Goal: Task Accomplishment & Management: Manage account settings

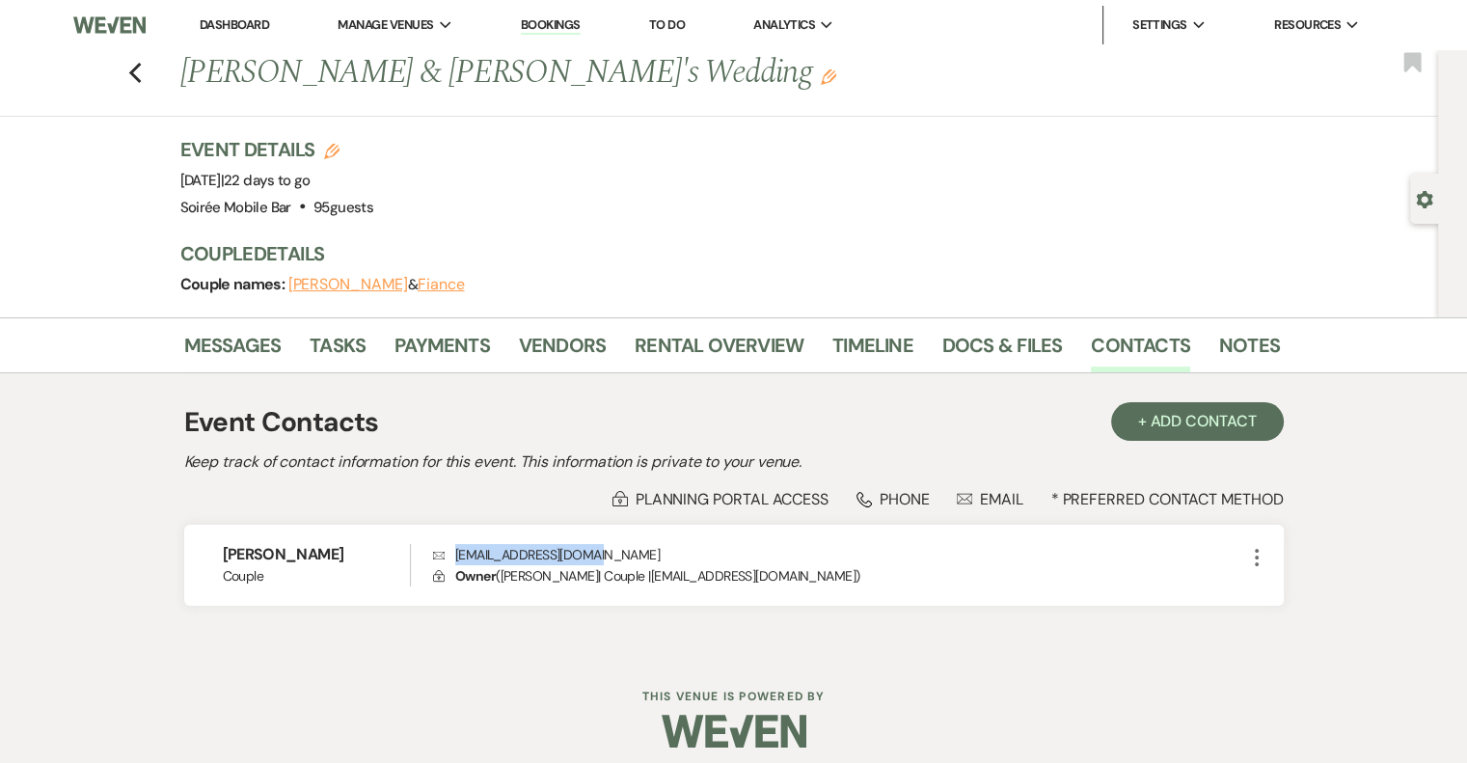
click at [231, 21] on link "Dashboard" at bounding box center [234, 24] width 69 height 16
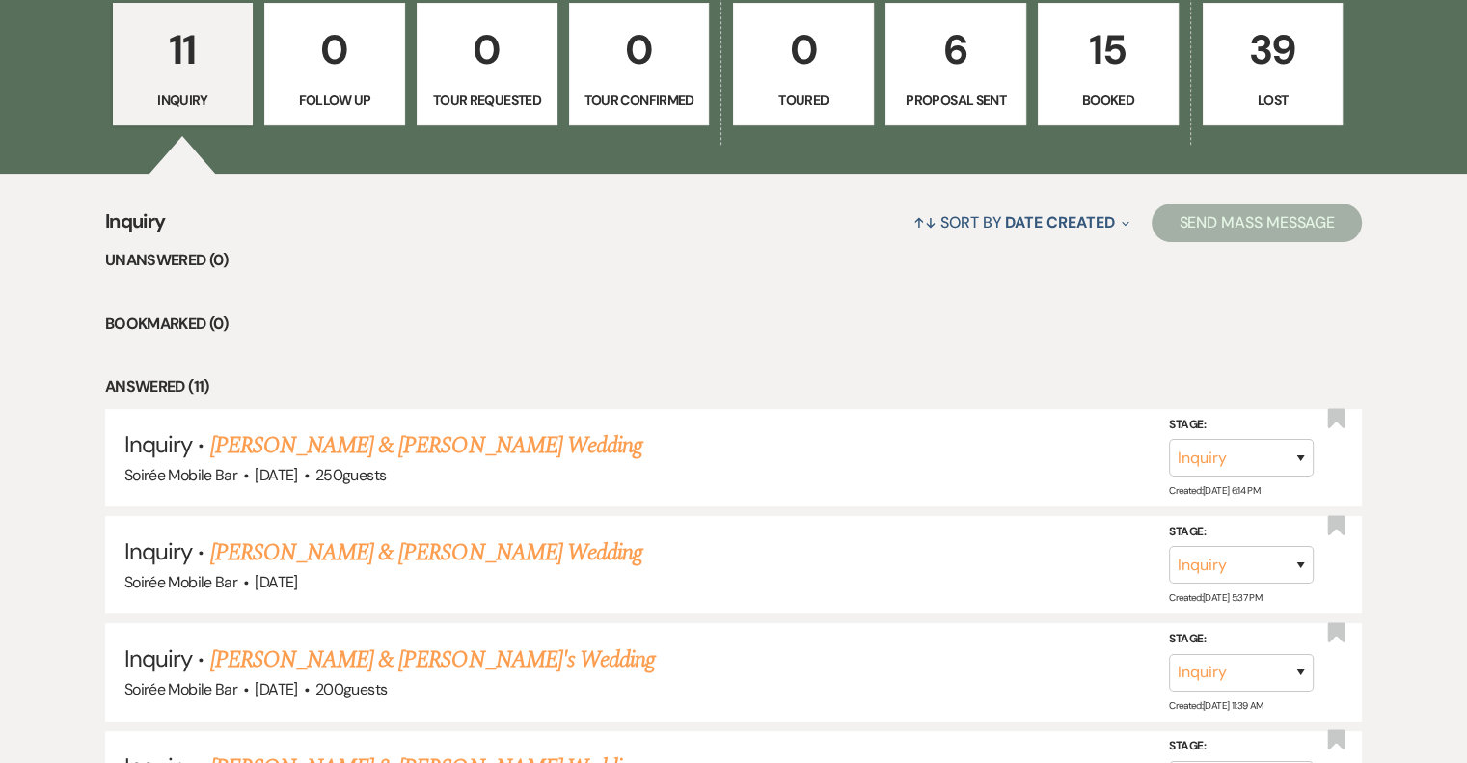
scroll to position [579, 0]
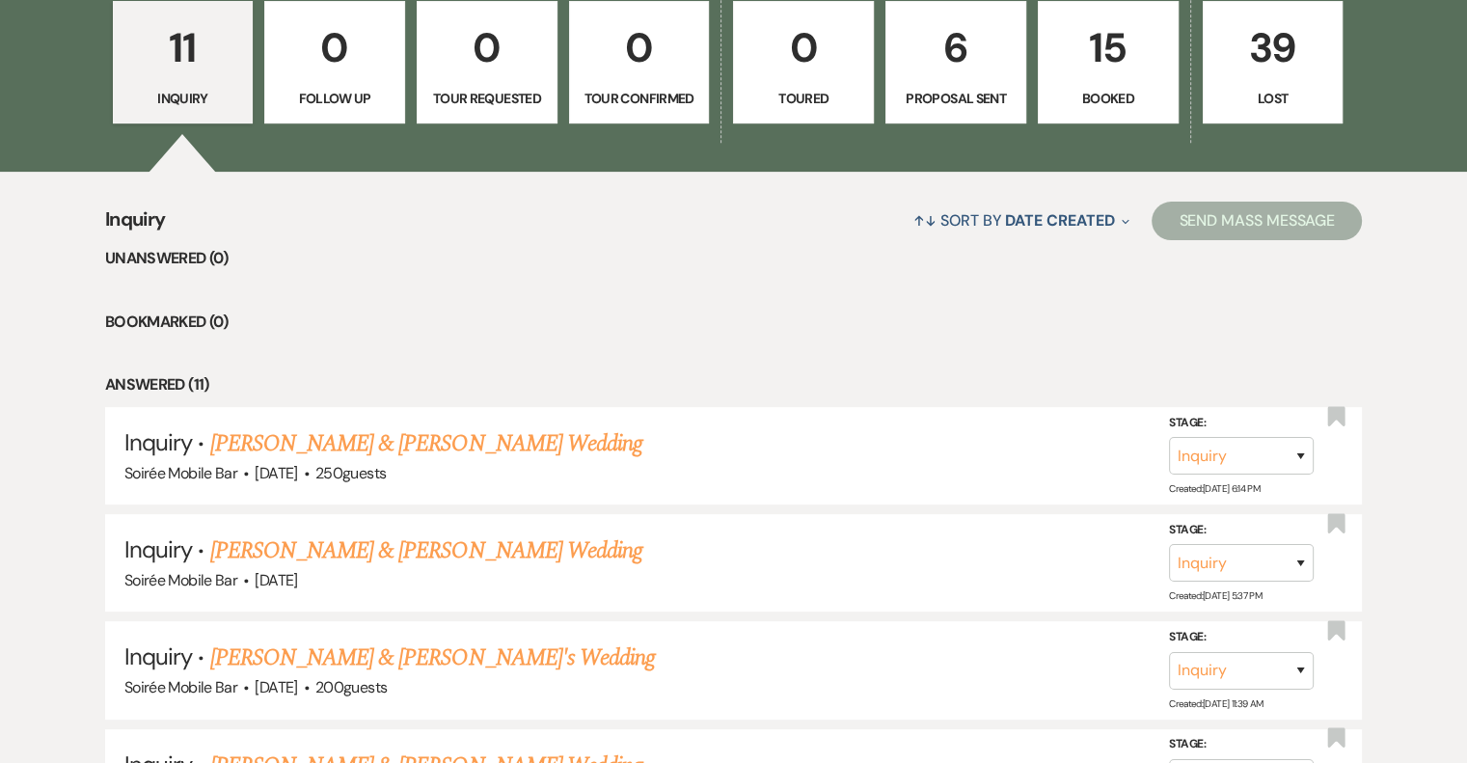
click at [500, 446] on link "[PERSON_NAME] & [PERSON_NAME] Wedding" at bounding box center [426, 443] width 432 height 35
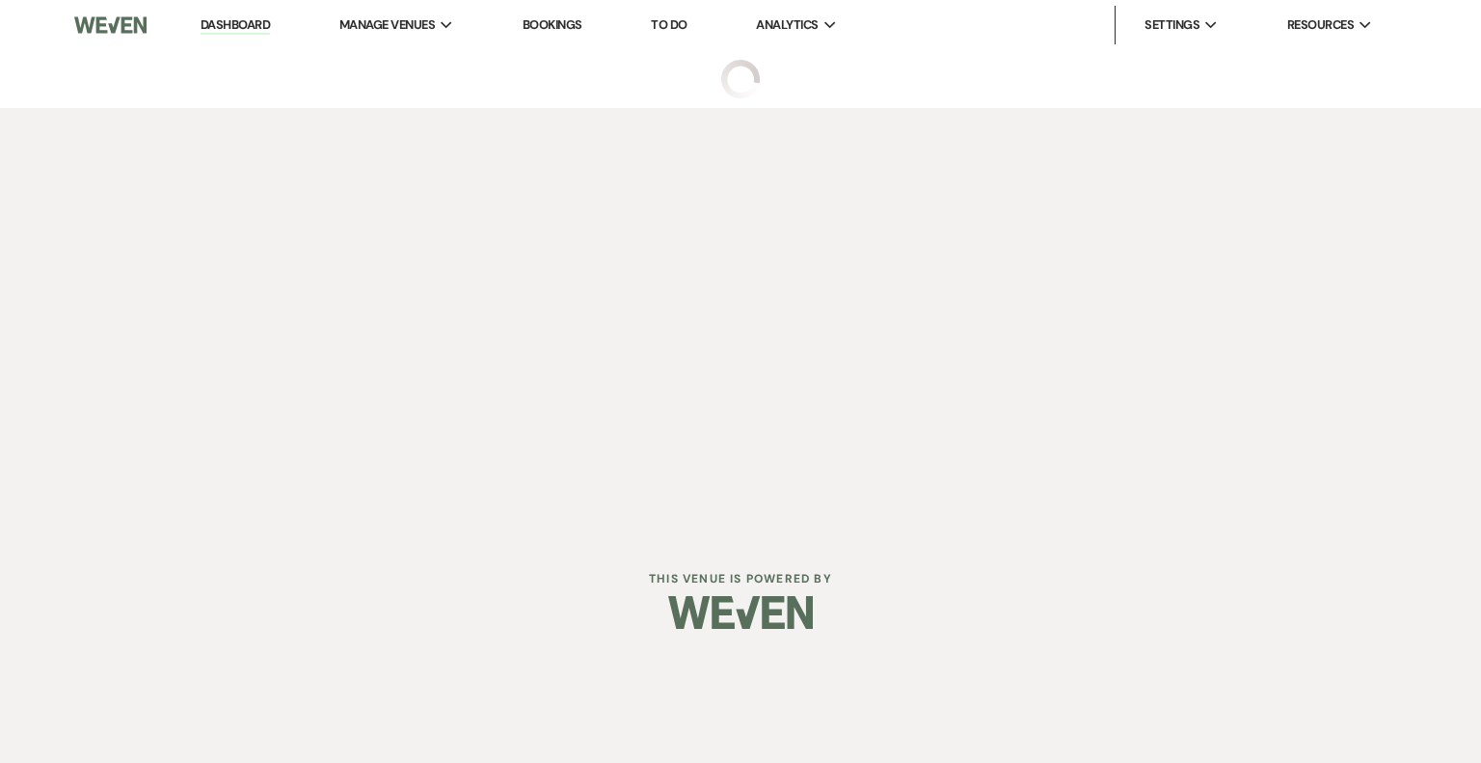
select select "5"
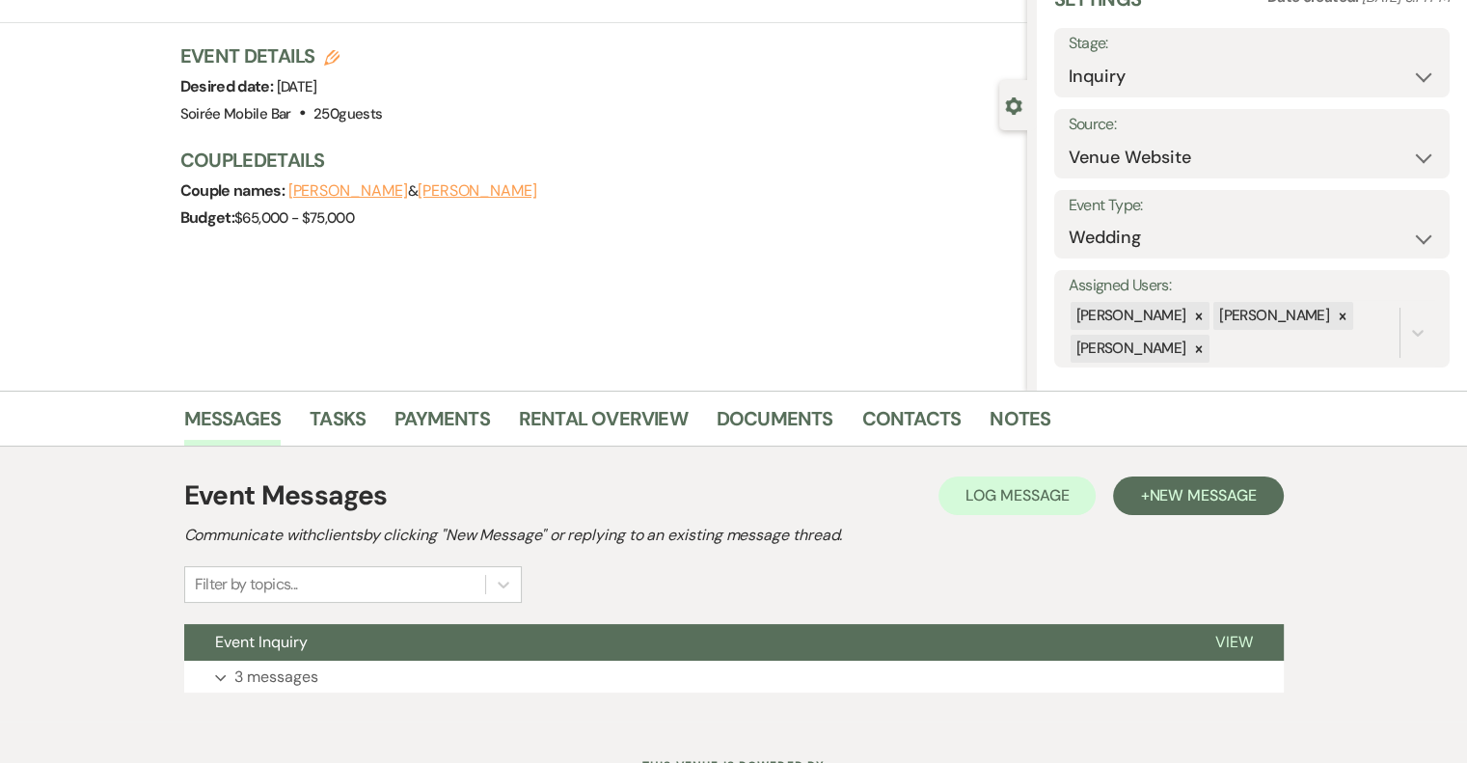
scroll to position [175, 0]
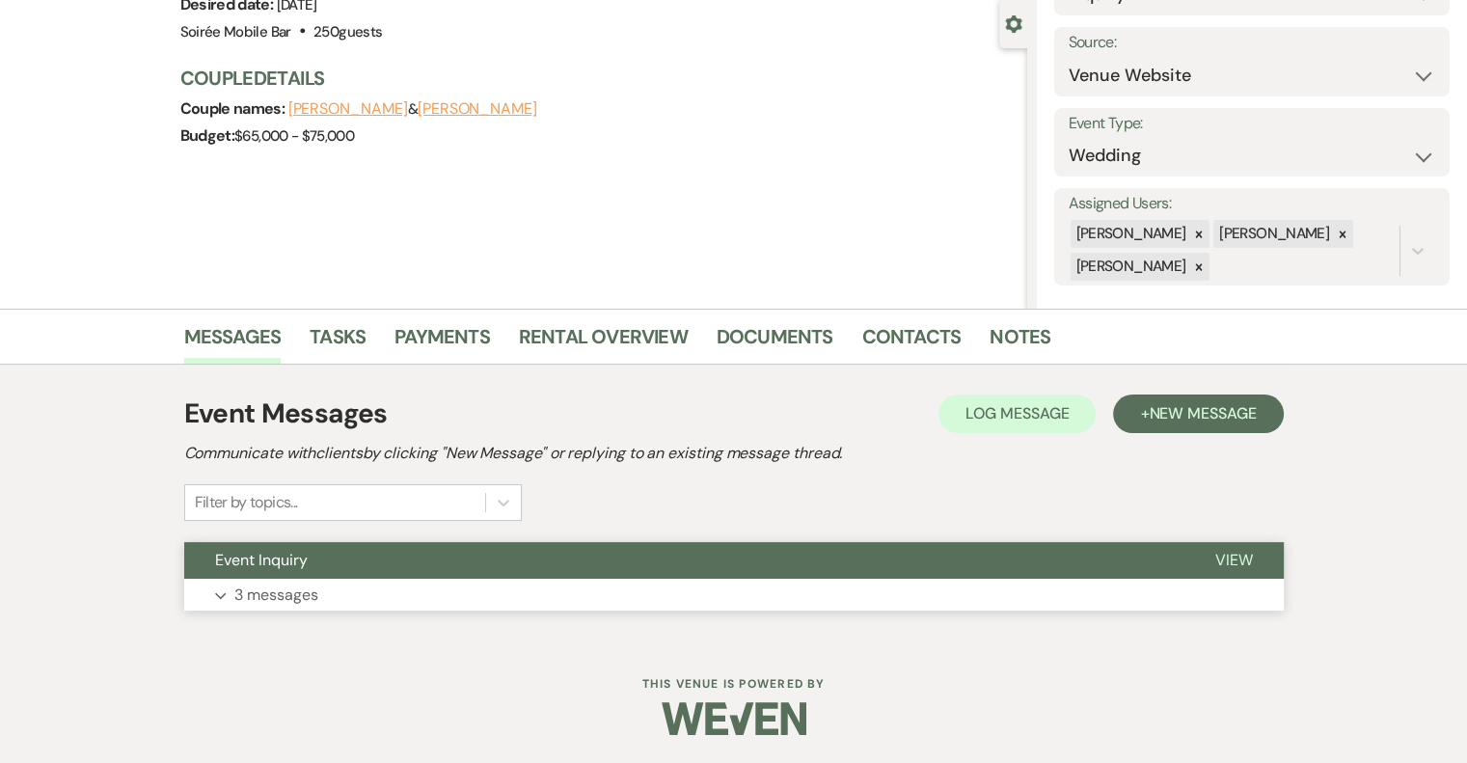
click at [254, 592] on p "3 messages" at bounding box center [276, 594] width 84 height 25
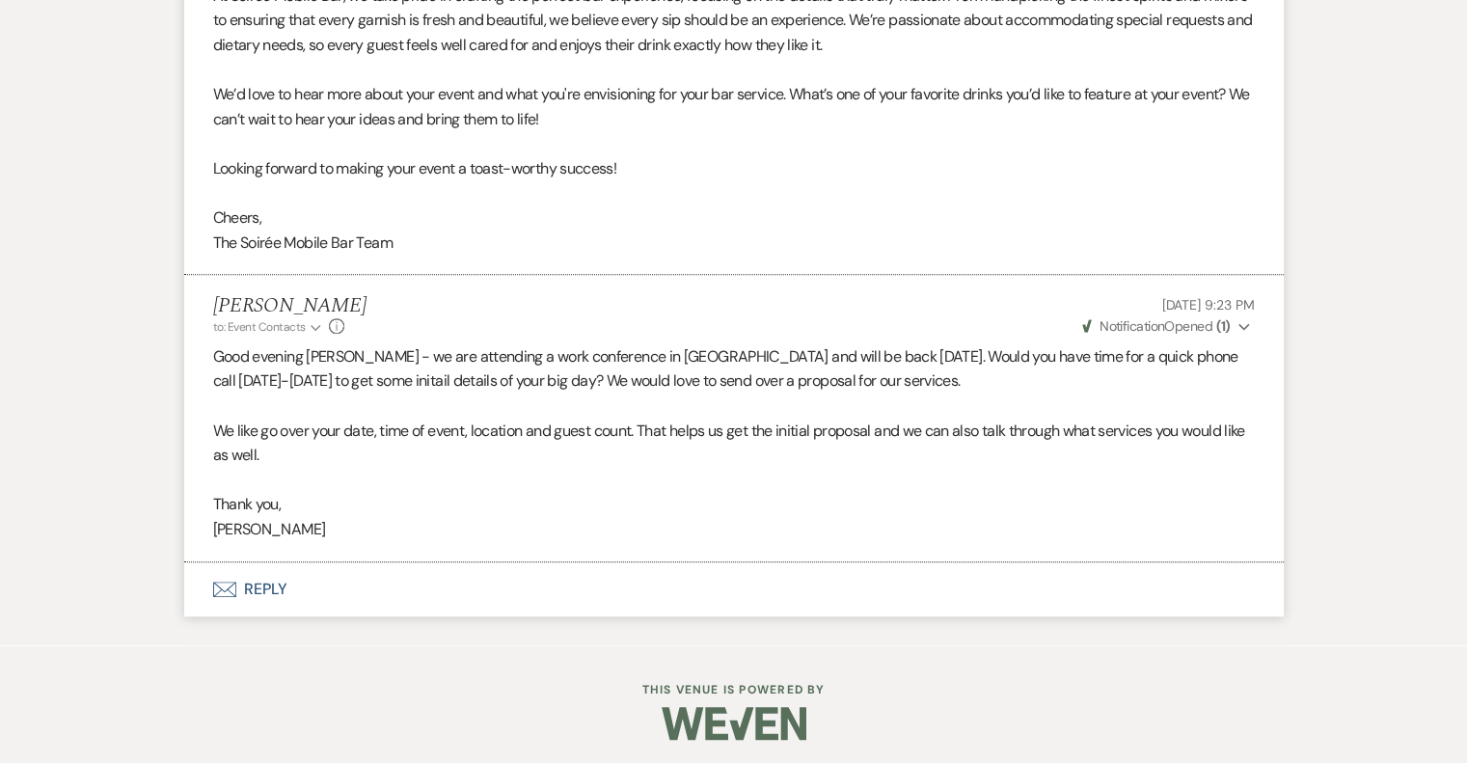
scroll to position [1335, 0]
